Goal: Task Accomplishment & Management: Manage account settings

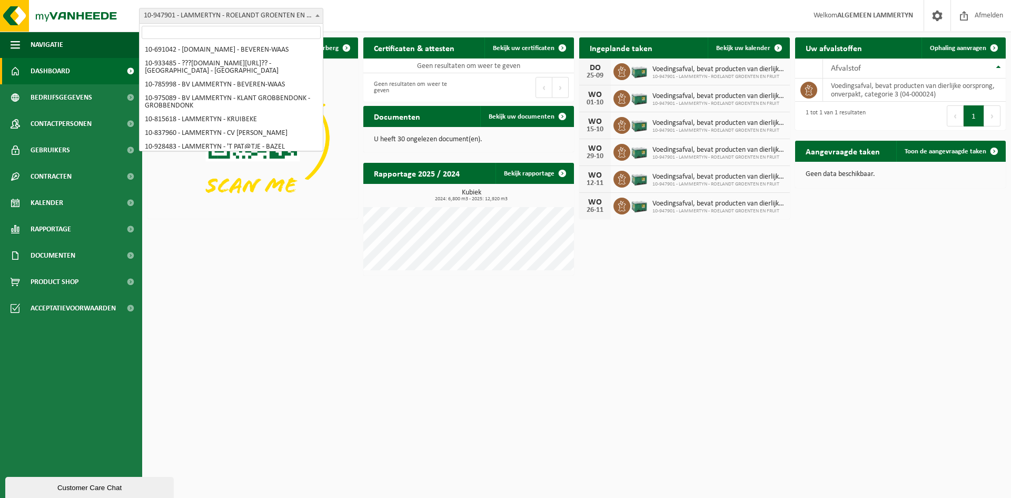
click at [252, 13] on span "10-947901 - LAMMERTYN - ROELANDT GROENTEN EN FRUIT - BEVEREN-WAAS" at bounding box center [231, 15] width 183 height 15
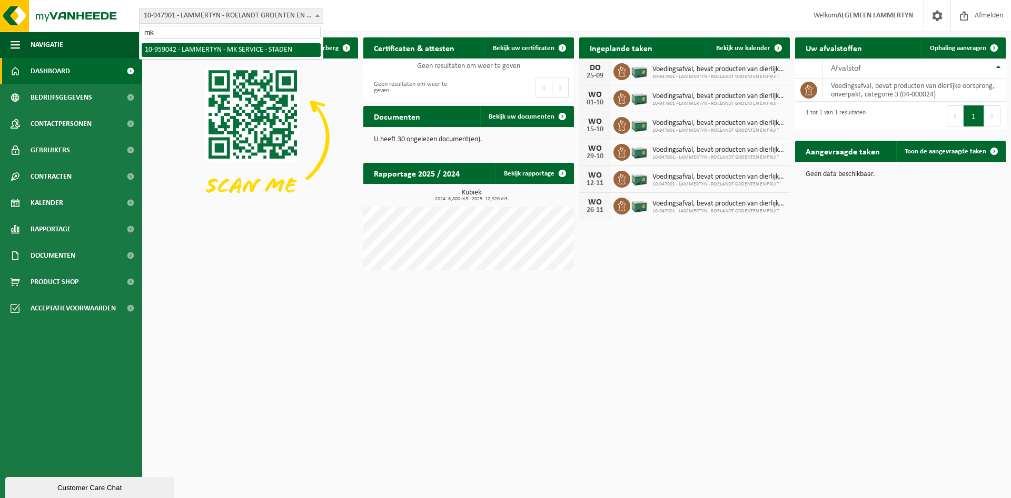
type input "mk"
select select "148570"
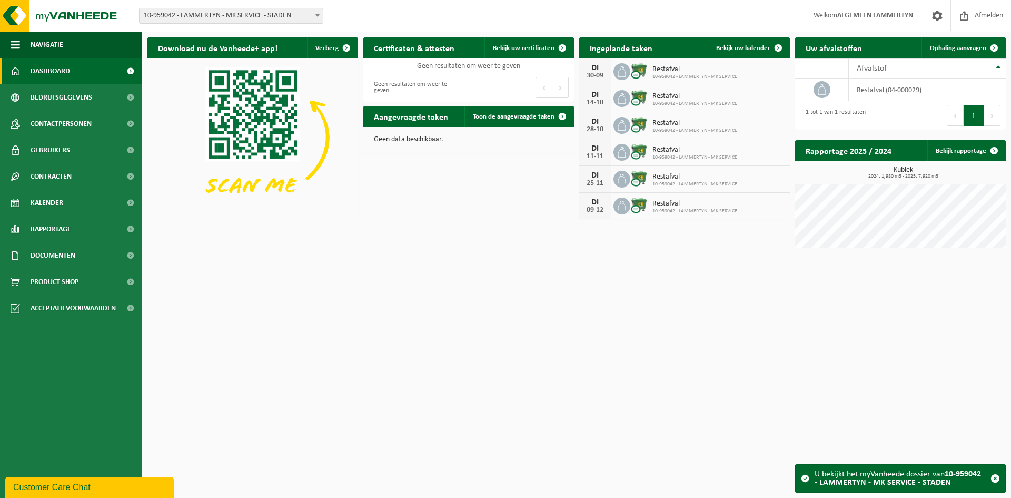
click at [388, 351] on html "Vestiging: 10-691042 - [DOMAIN_NAME] - BEVEREN-WAAS 10-933485 - ???[DOMAIN_NAME…" at bounding box center [505, 249] width 1011 height 498
click at [512, 343] on html "Vestiging: 10-691042 - [DOMAIN_NAME] - BEVEREN-WAAS 10-933485 - ???[DOMAIN_NAME…" at bounding box center [505, 249] width 1011 height 498
click at [374, 402] on html "Vestiging: 10-691042 - [DOMAIN_NAME] - BEVEREN-WAAS 10-933485 - ???[DOMAIN_NAME…" at bounding box center [505, 249] width 1011 height 498
click at [430, 406] on html "Vestiging: 10-691042 - [DOMAIN_NAME] - BEVEREN-WAAS 10-933485 - ???[DOMAIN_NAME…" at bounding box center [505, 249] width 1011 height 498
click at [570, 313] on html "Vestiging: 10-691042 - [DOMAIN_NAME] - BEVEREN-WAAS 10-933485 - ???[DOMAIN_NAME…" at bounding box center [505, 249] width 1011 height 498
